Goal: Find specific page/section: Find specific page/section

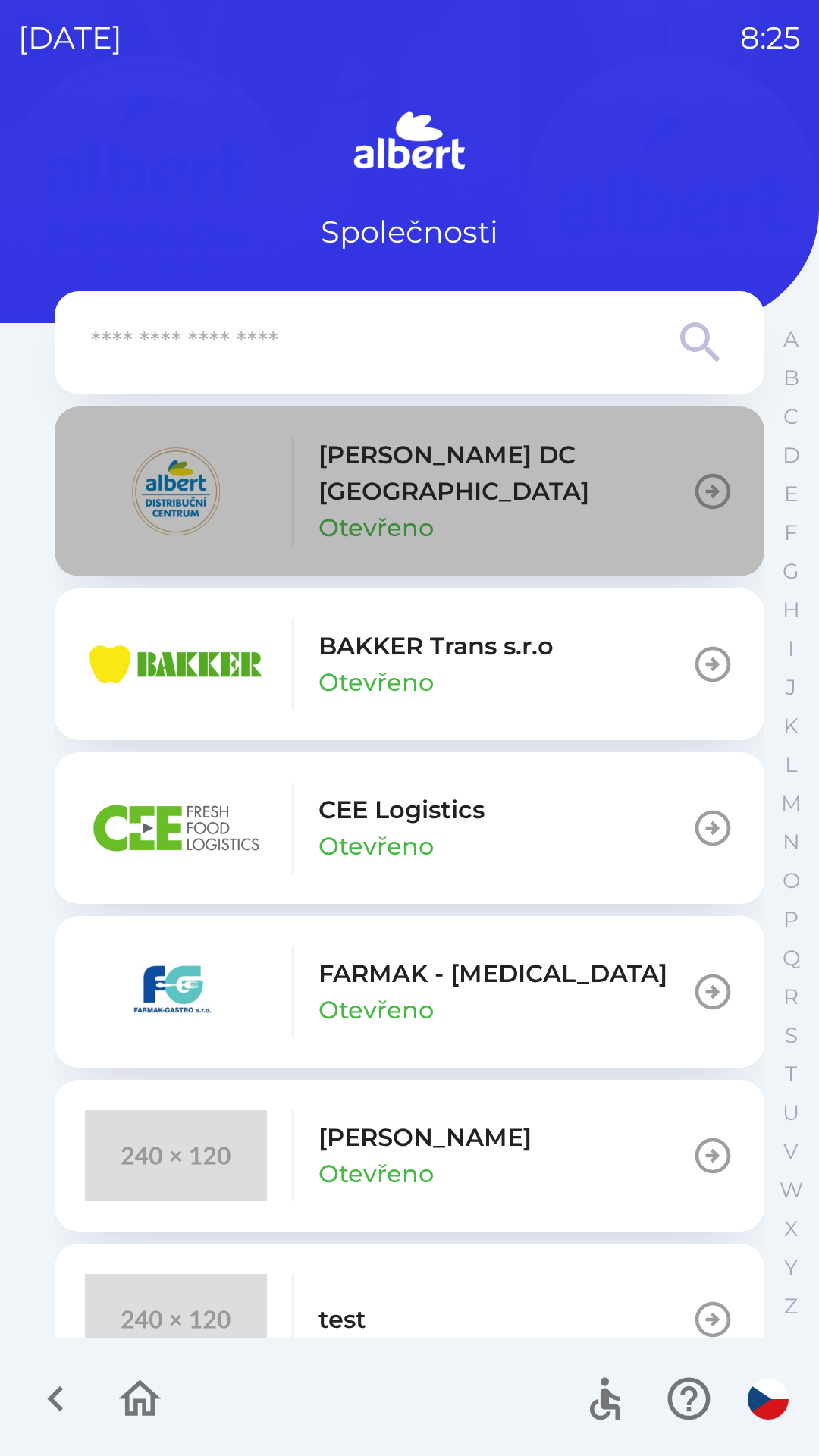
click at [492, 457] on p "[PERSON_NAME] DC [GEOGRAPHIC_DATA]" at bounding box center [505, 472] width 373 height 73
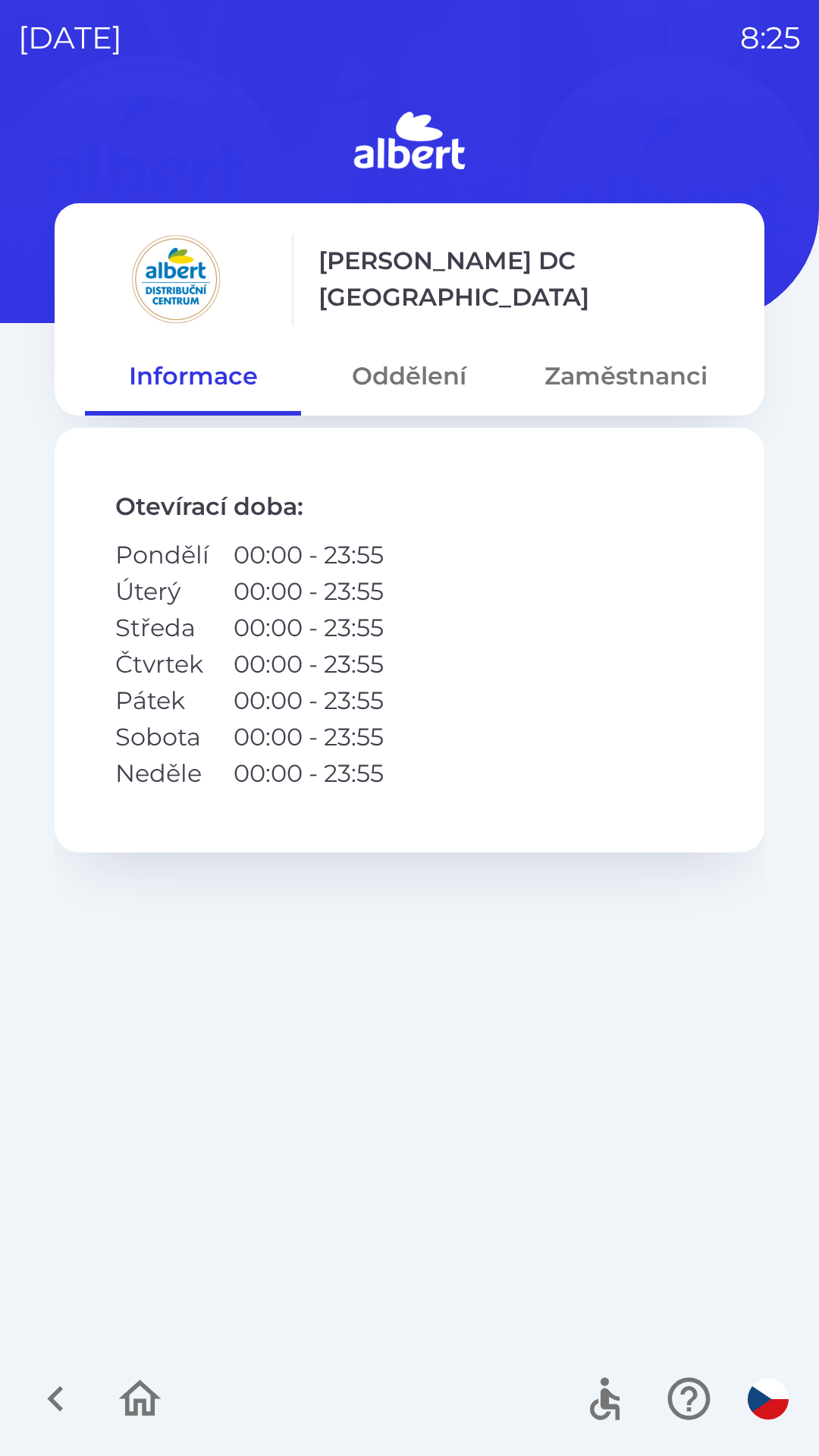
click at [428, 368] on button "Oddělení" at bounding box center [409, 376] width 216 height 54
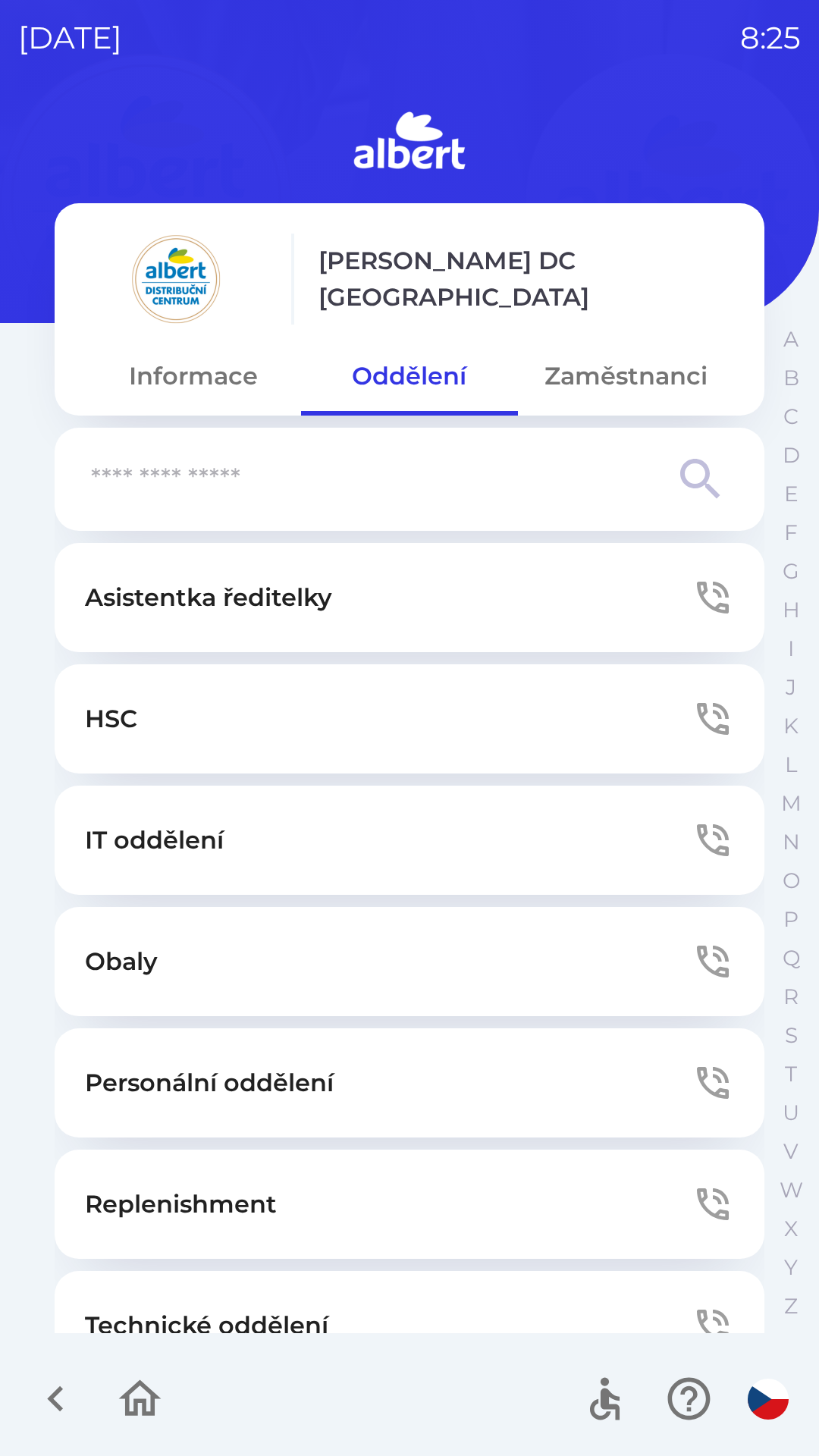
click at [229, 1300] on button "Technické oddělení" at bounding box center [409, 1326] width 709 height 109
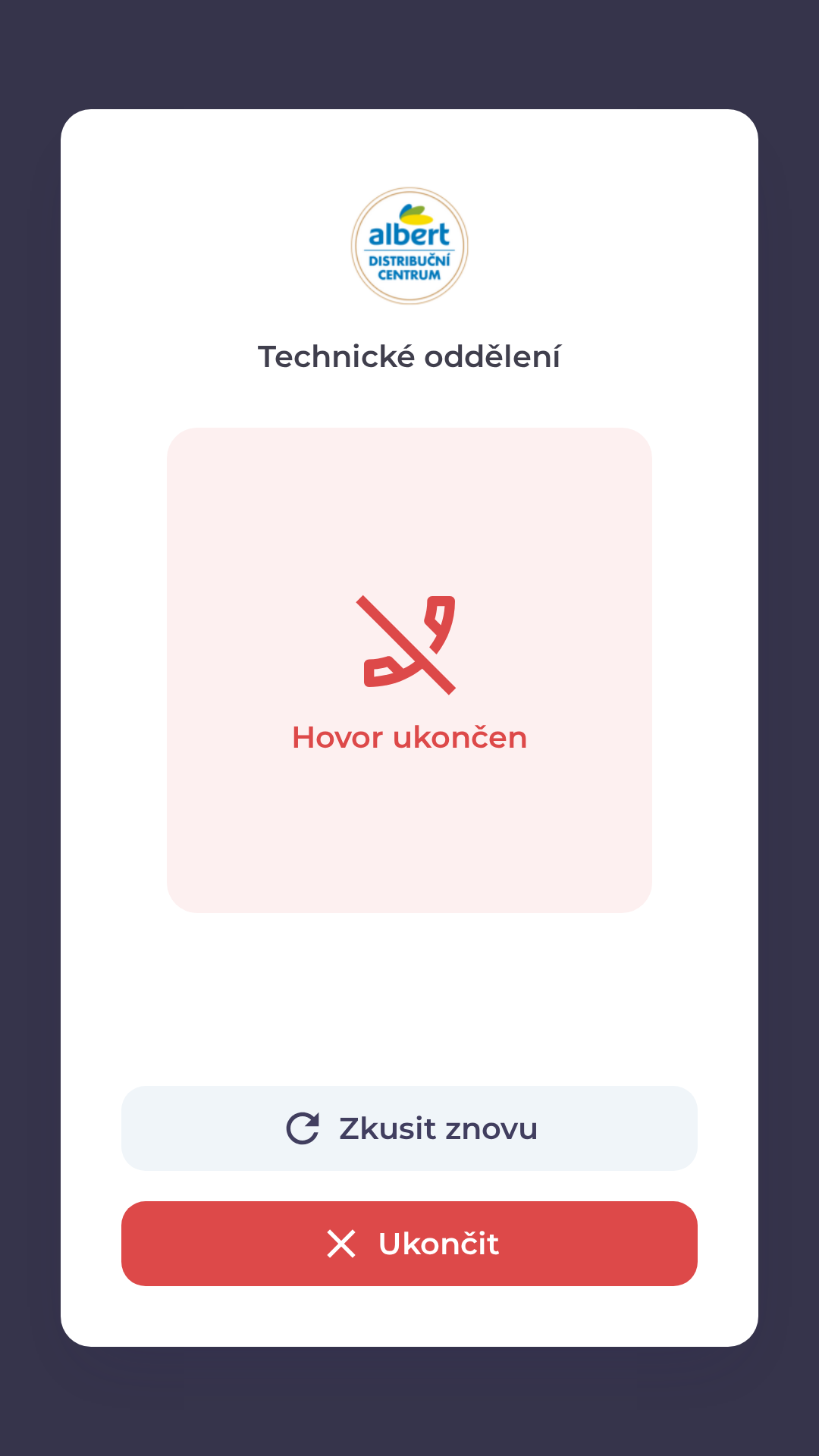
click at [417, 1227] on button "Ukončit" at bounding box center [409, 1243] width 576 height 85
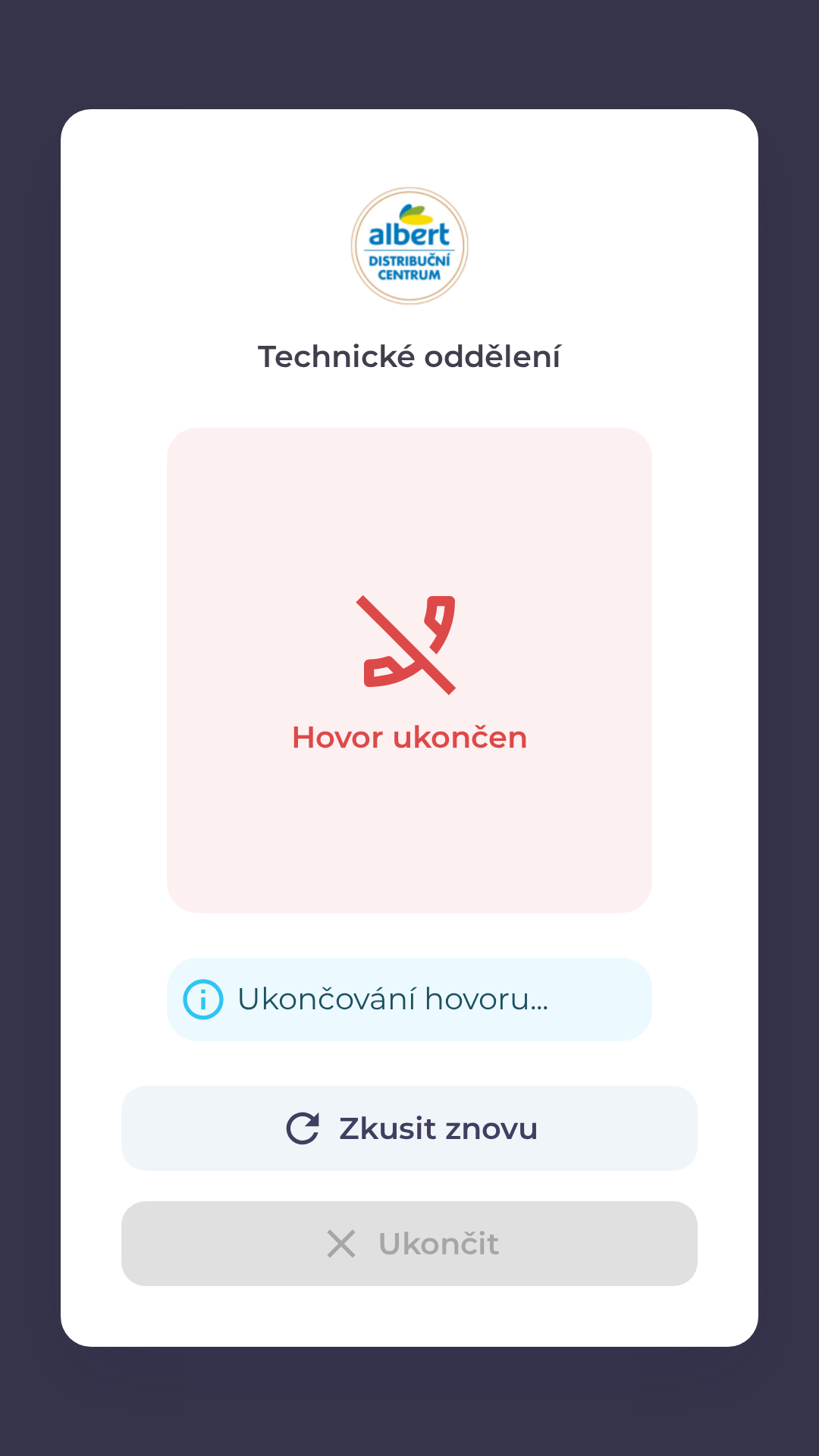
click at [386, 1236] on div "Zkusit znovu Ukončit" at bounding box center [409, 1186] width 576 height 200
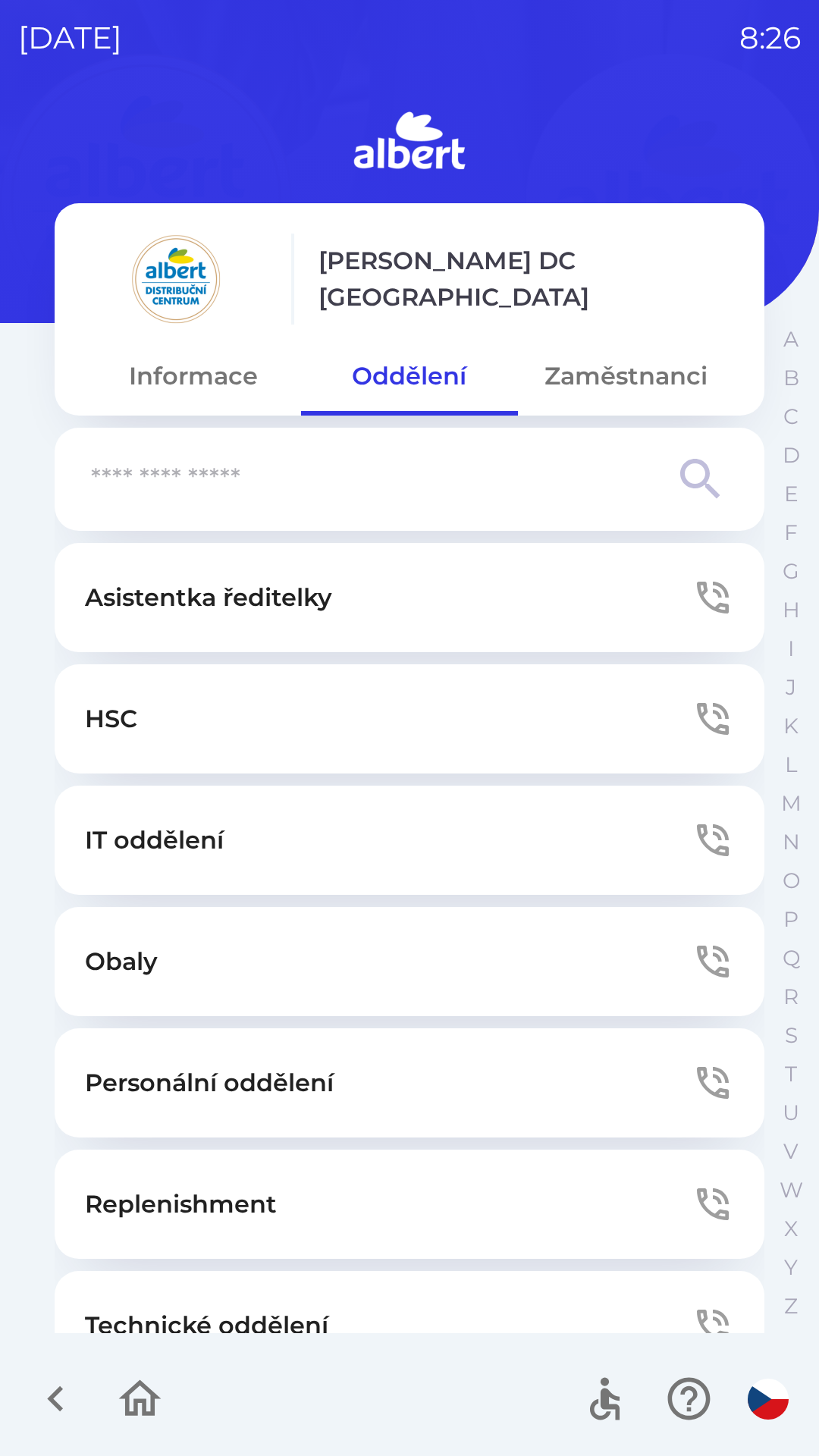
scroll to position [47, 0]
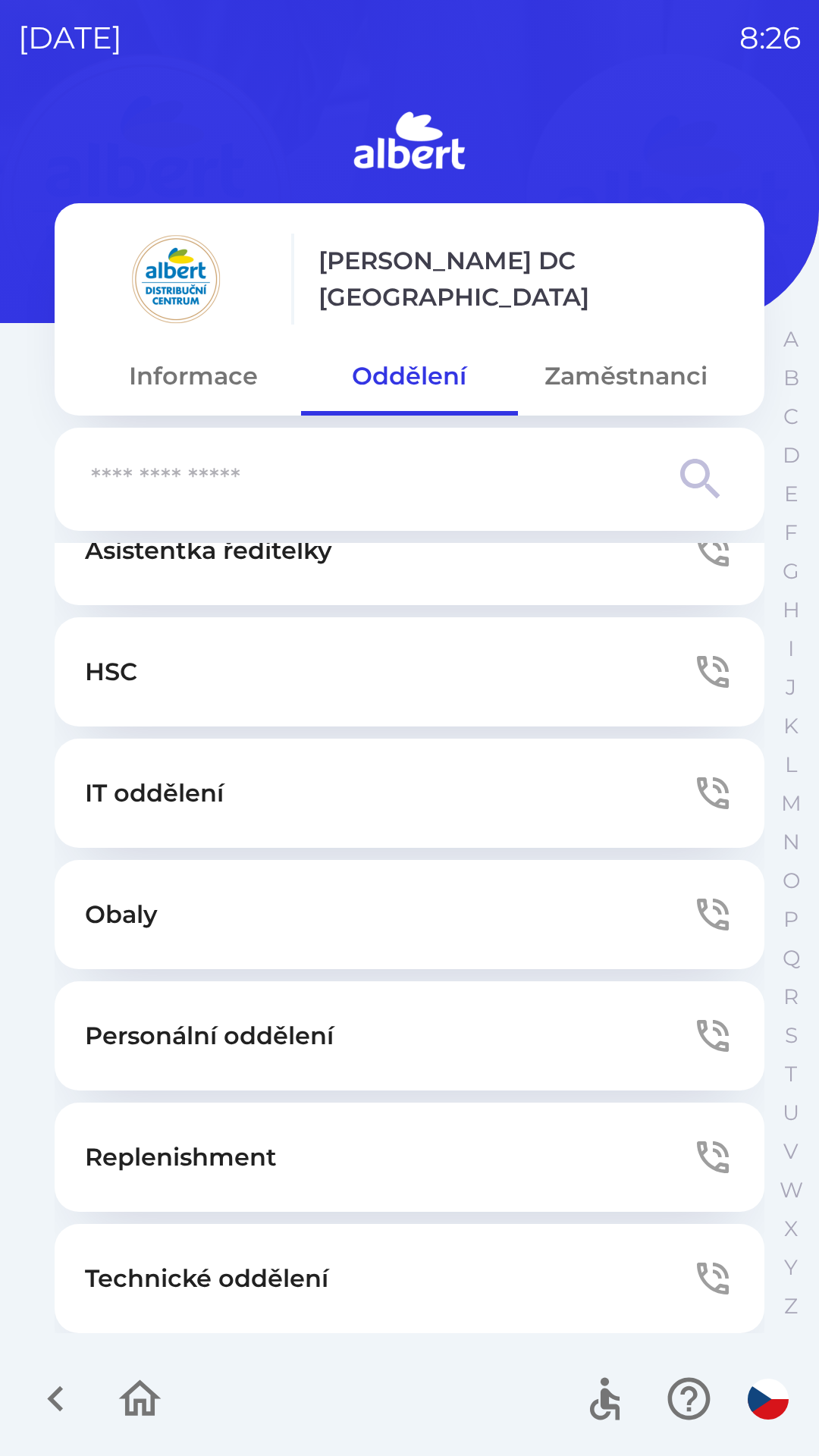
click at [264, 1242] on button "Technické oddělení" at bounding box center [409, 1278] width 709 height 109
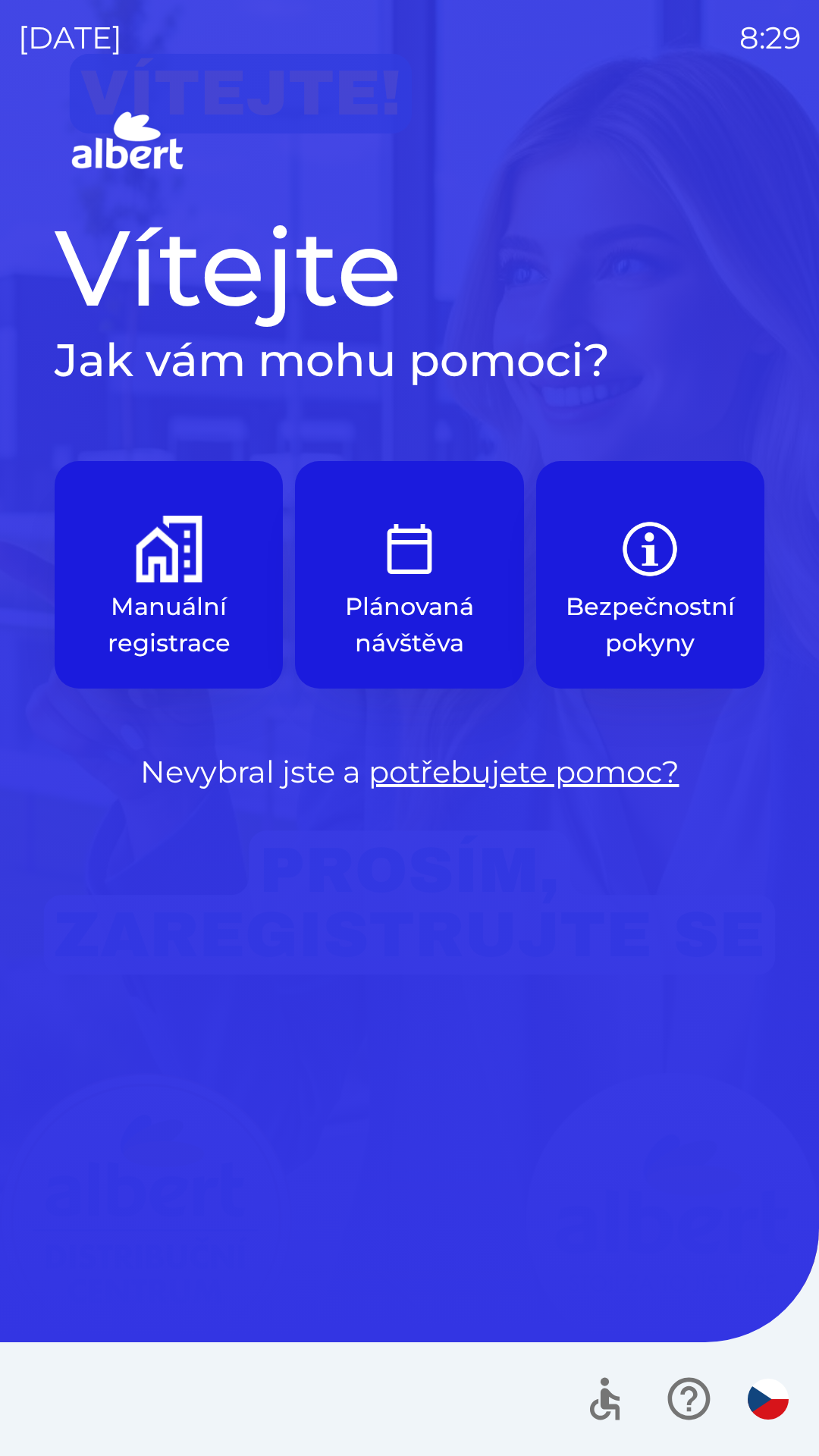
click at [140, 559] on img "button" at bounding box center [169, 549] width 67 height 67
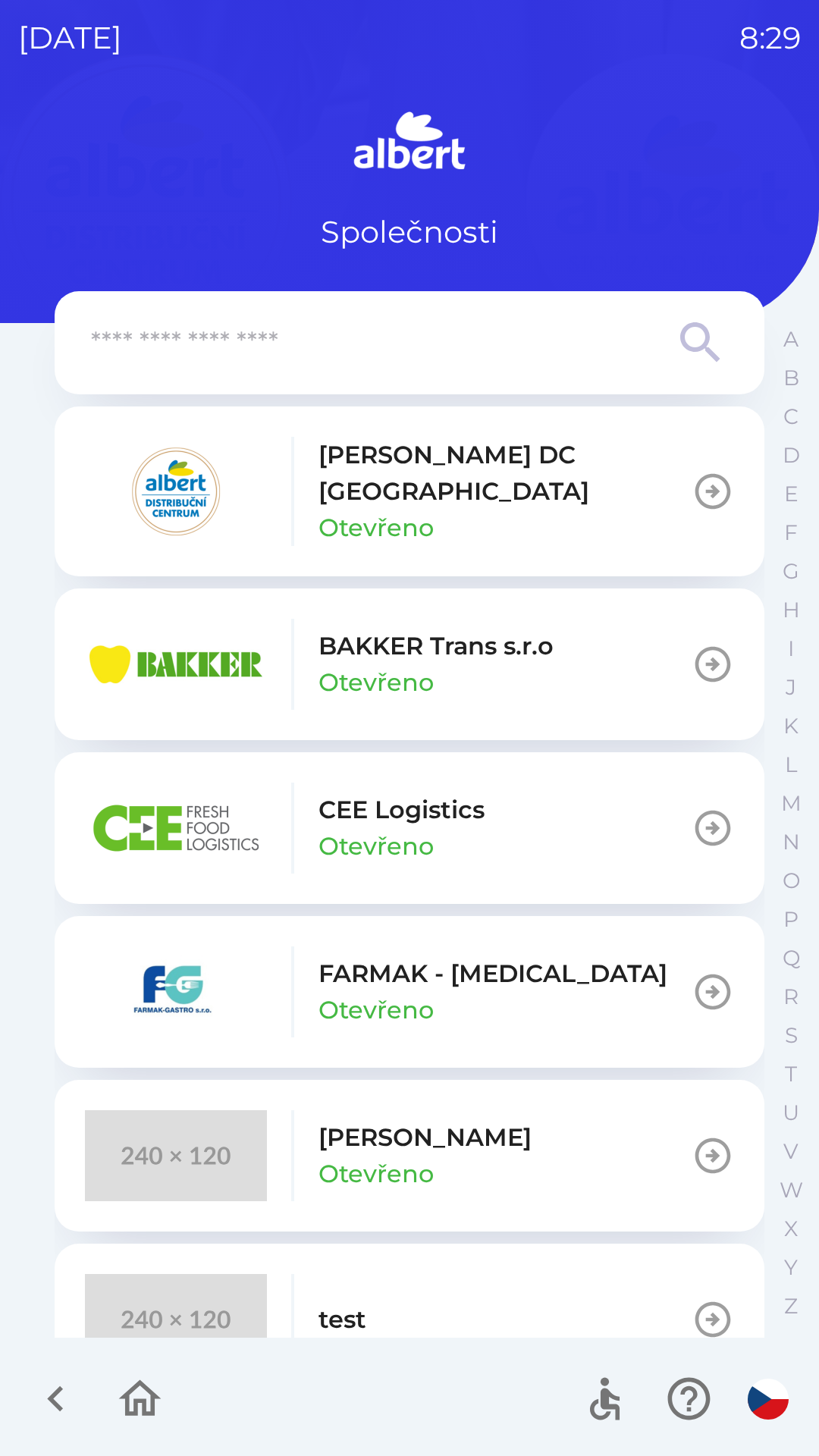
click at [461, 468] on p "[PERSON_NAME] DC [GEOGRAPHIC_DATA]" at bounding box center [505, 472] width 373 height 73
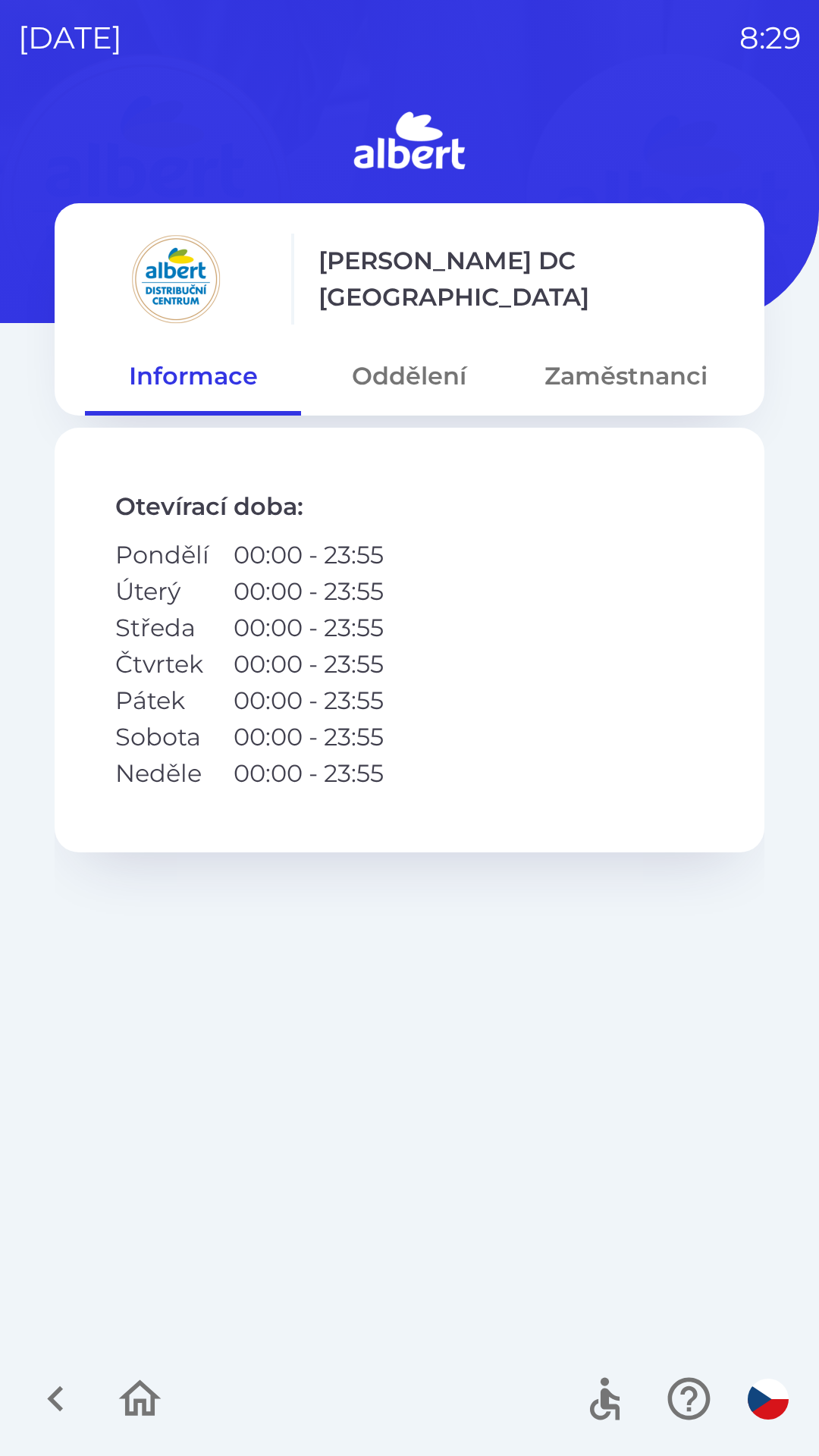
click at [400, 378] on button "Oddělení" at bounding box center [409, 376] width 216 height 54
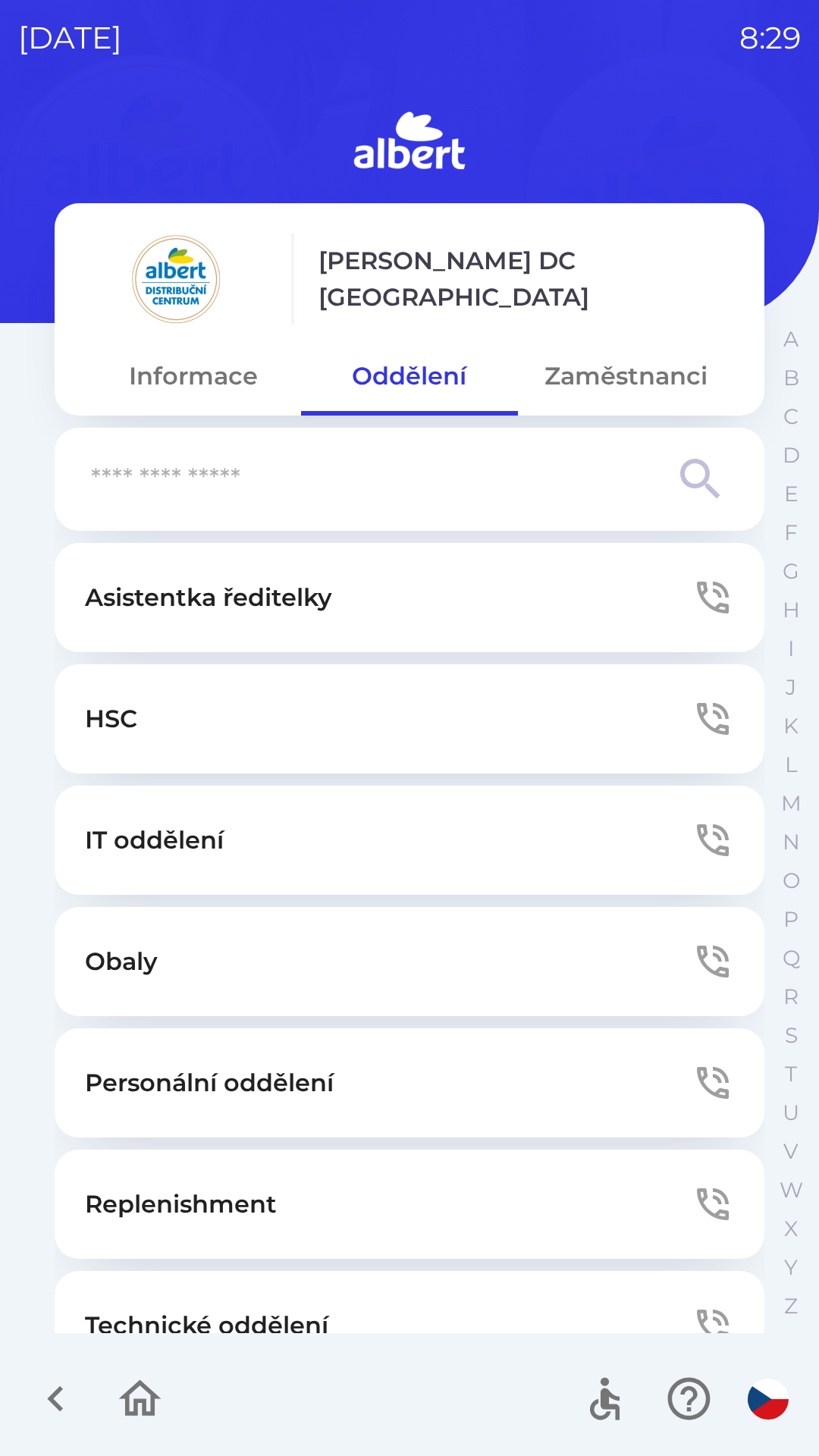
click at [441, 839] on button "IT oddělení" at bounding box center [409, 840] width 709 height 109
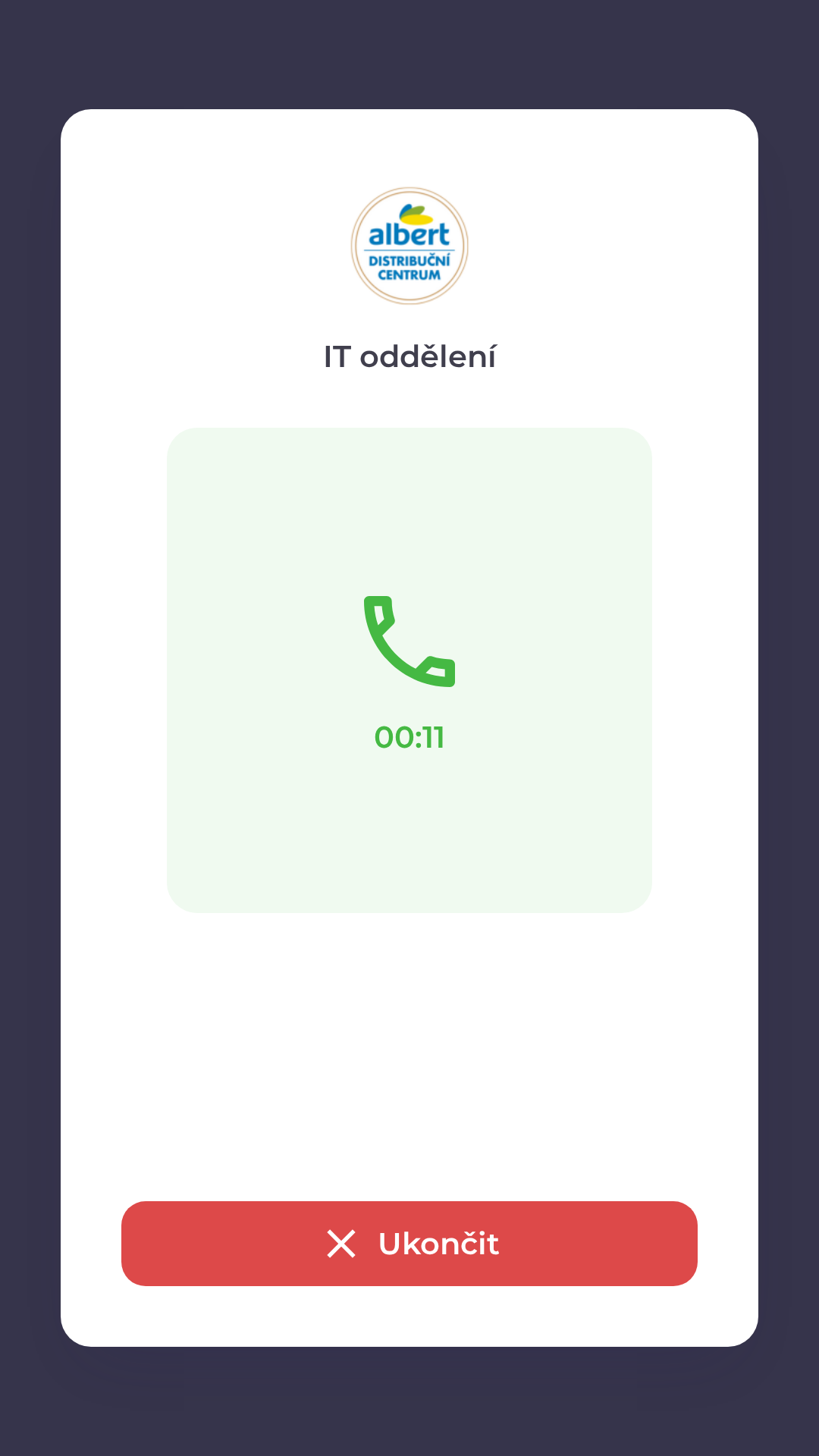
click at [427, 1242] on button "Ukončit" at bounding box center [409, 1243] width 576 height 85
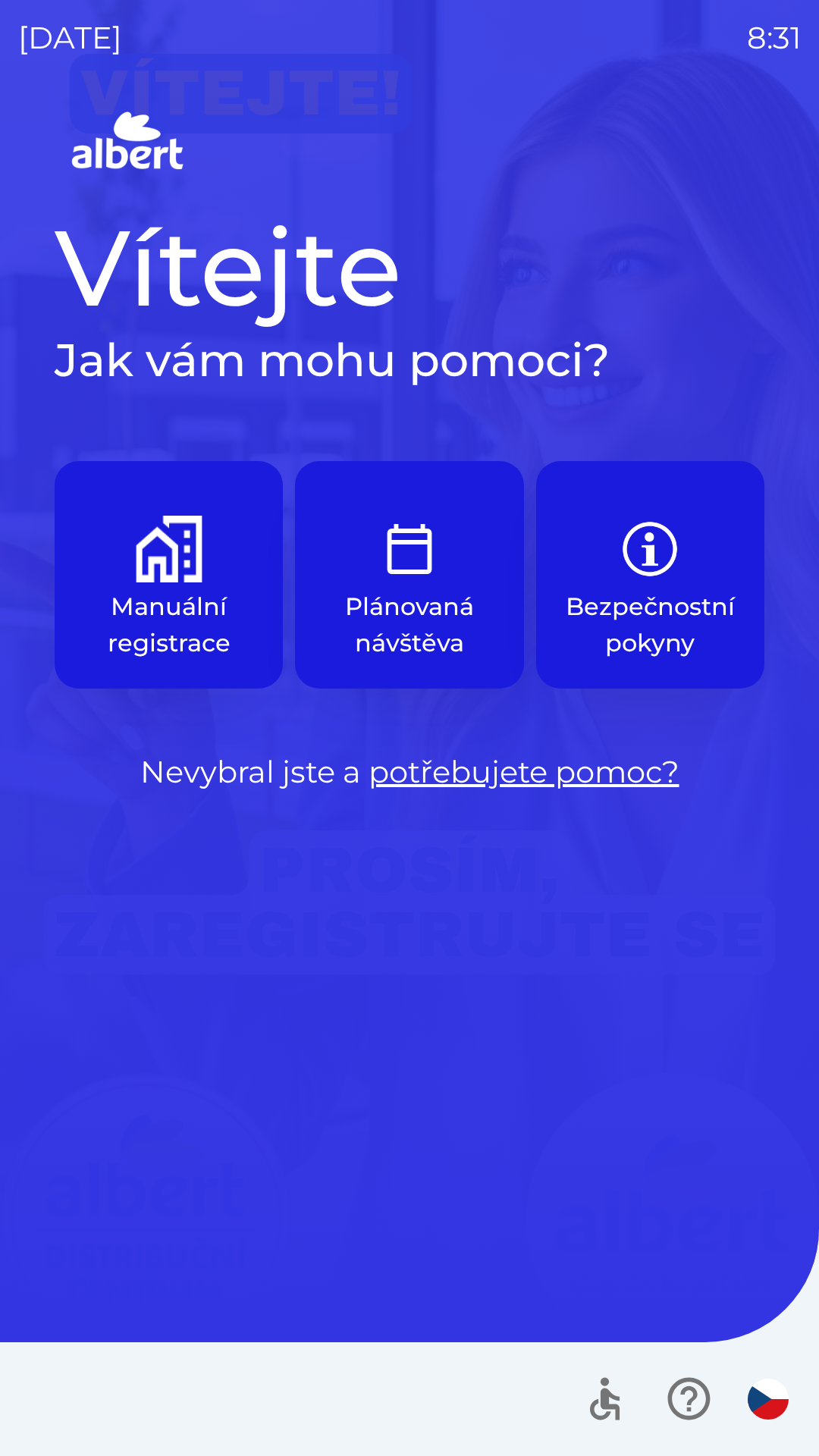
click at [14, 1358] on div at bounding box center [409, 1399] width 819 height 114
click at [3, 1360] on div at bounding box center [409, 1399] width 819 height 114
click at [0, 1241] on div "[DATE] 8:31 Vítejte Jak vám mohu pomoci? Manuální registrace Plánovaná návštěva…" at bounding box center [409, 728] width 819 height 1456
click at [0, 1190] on div "[DATE] 8:31 Vítejte Jak vám mohu pomoci? Manuální registrace Plánovaná návštěva…" at bounding box center [409, 728] width 819 height 1456
click at [0, 1191] on div "[DATE] 8:31 Vítejte Jak vám mohu pomoci? Manuální registrace Plánovaná návštěva…" at bounding box center [409, 728] width 819 height 1456
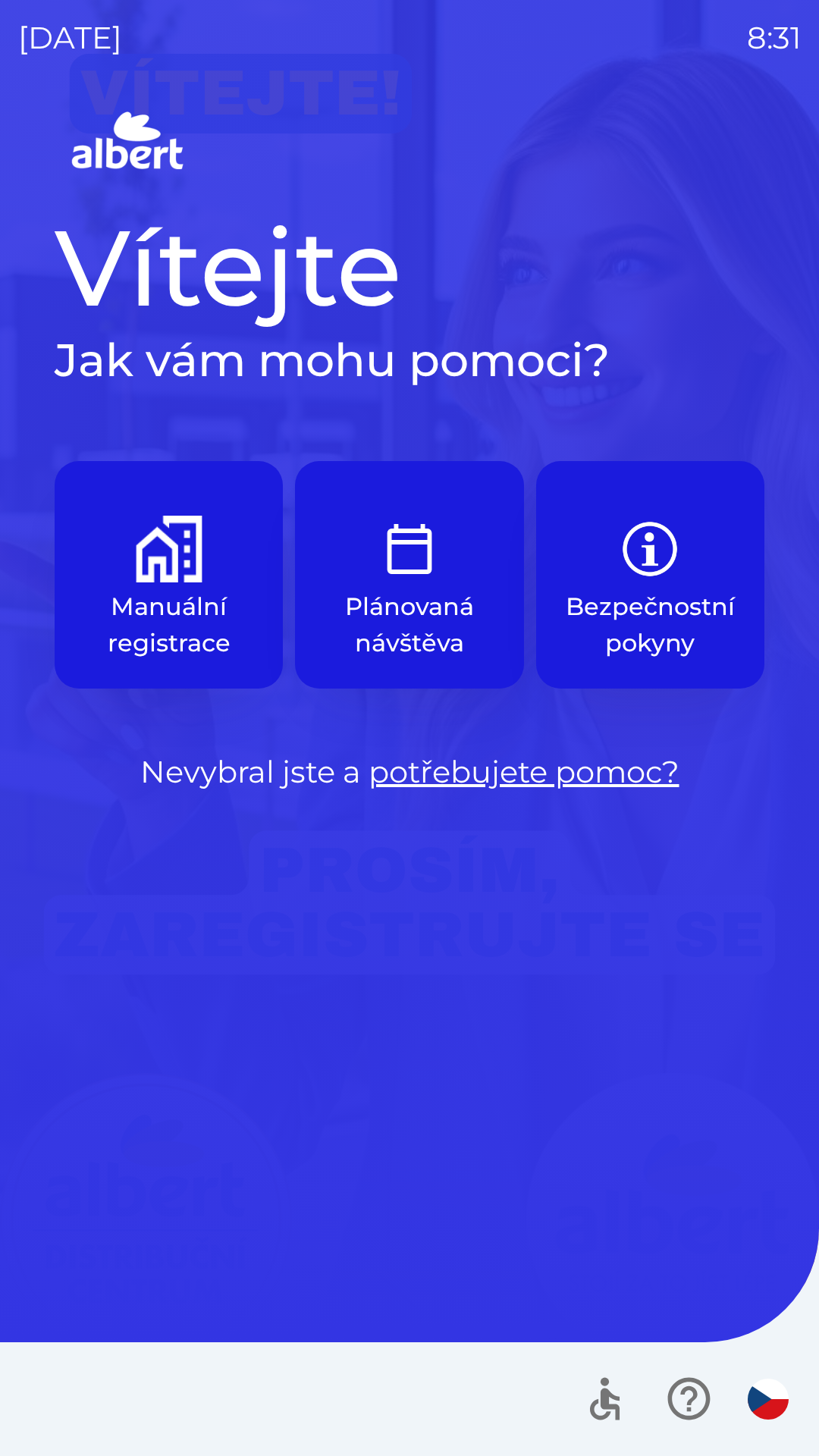
click at [0, 1178] on div "[DATE] 8:31 Vítejte Jak vám mohu pomoci? Manuální registrace Plánovaná návštěva…" at bounding box center [409, 728] width 819 height 1456
